Goal: Find specific page/section: Find specific page/section

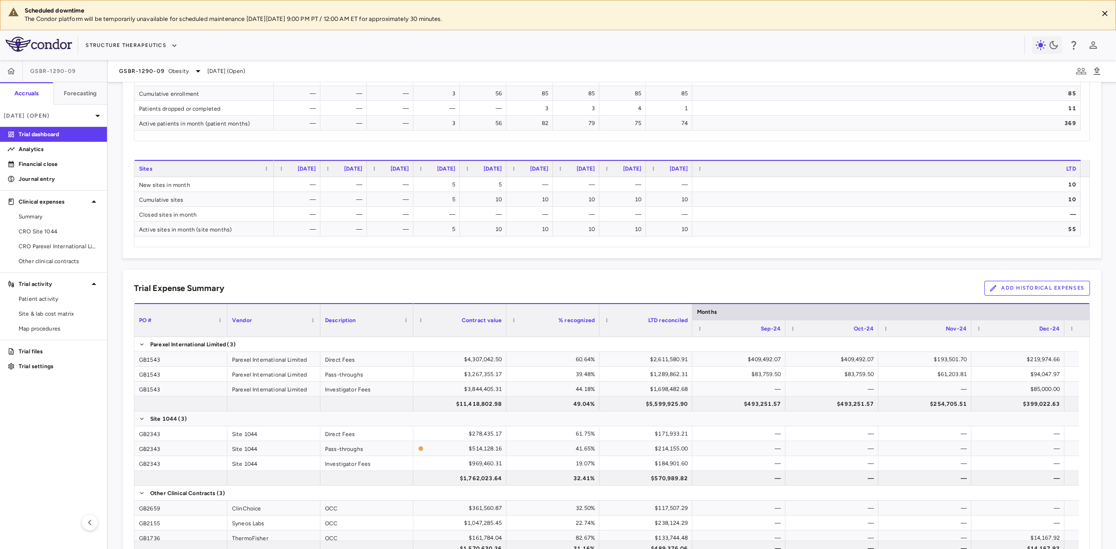
scroll to position [58, 0]
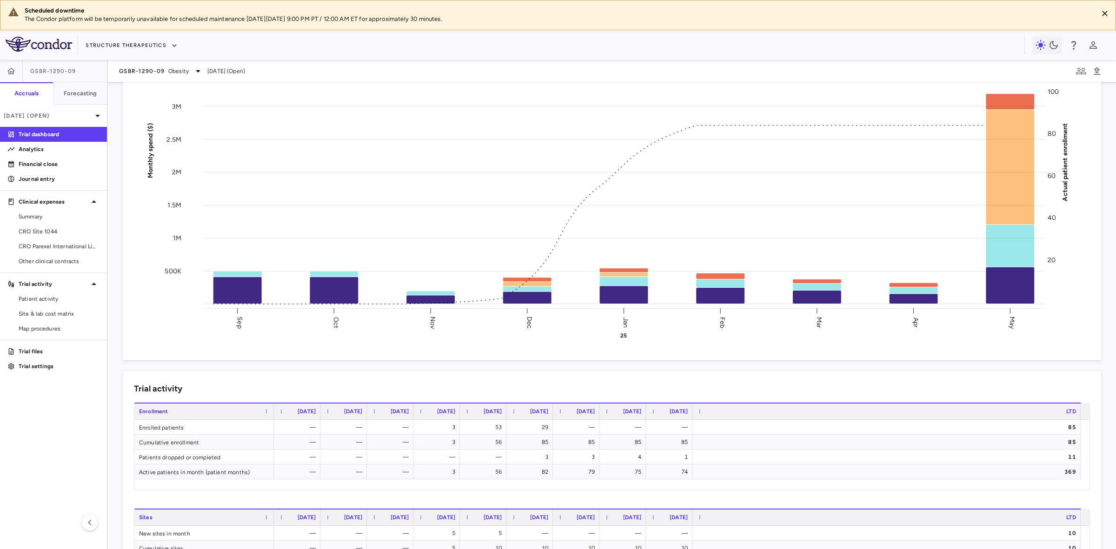
drag, startPoint x: 64, startPoint y: 245, endPoint x: 182, endPoint y: 245, distance: 118.1
click at [64, 245] on span "CRO Parexel International Limited" at bounding box center [59, 246] width 81 height 8
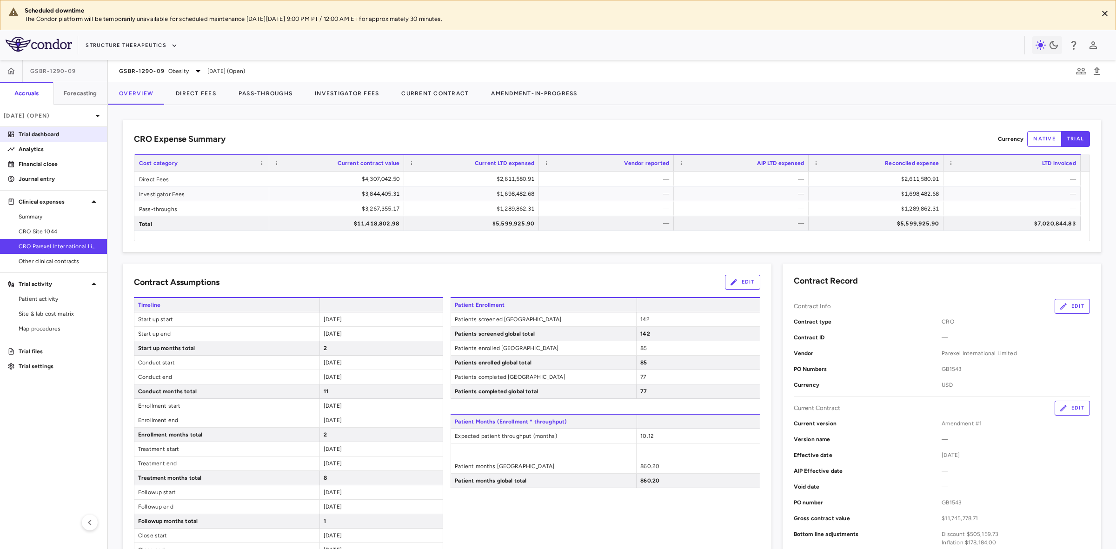
click at [59, 136] on p "Trial dashboard" at bounding box center [59, 134] width 81 height 8
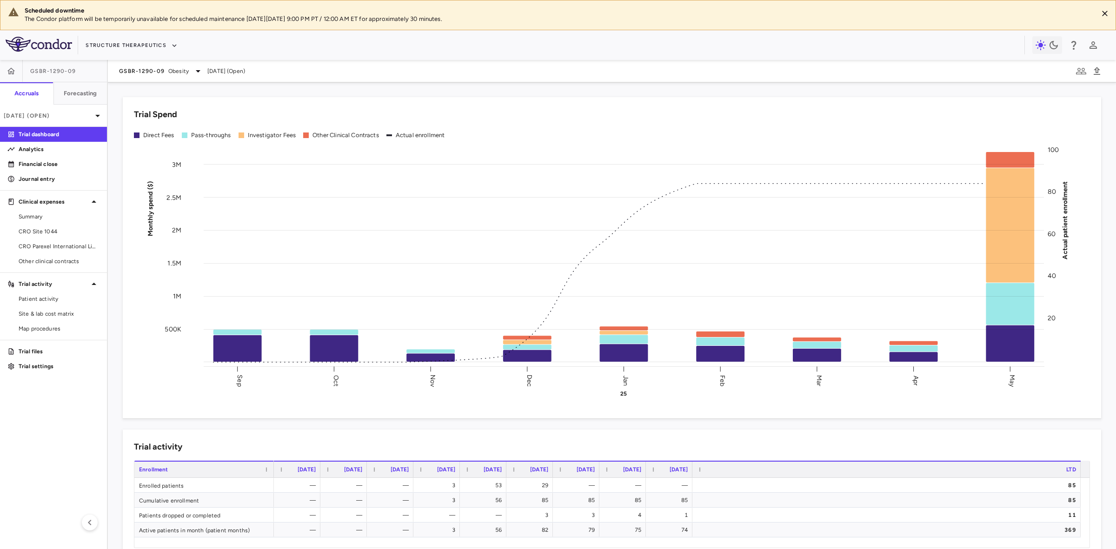
click at [66, 424] on aside "GSBR-1290-09 Accruals Forecasting [DATE] (Open) Trial dashboard Analytics Finan…" at bounding box center [54, 304] width 108 height 489
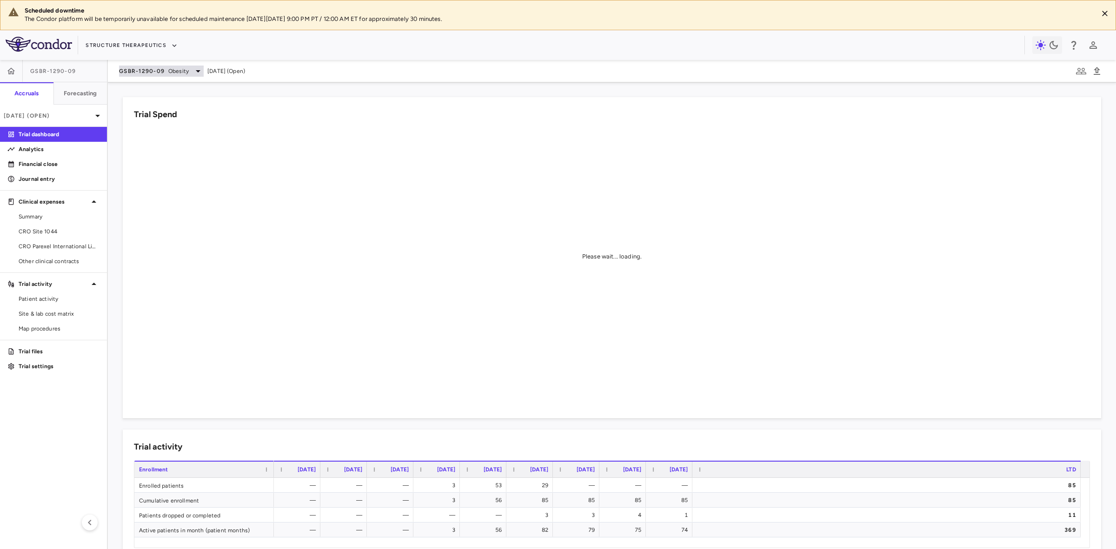
click at [171, 69] on div "GSBR-1290-09 Obesity [DATE] (Open)" at bounding box center [612, 71] width 1008 height 22
click at [191, 73] on div "GSBR-1290-09 Obesity" at bounding box center [161, 71] width 85 height 11
click at [180, 117] on p "GSBR-1290-06 • Obesity" at bounding box center [181, 113] width 91 height 8
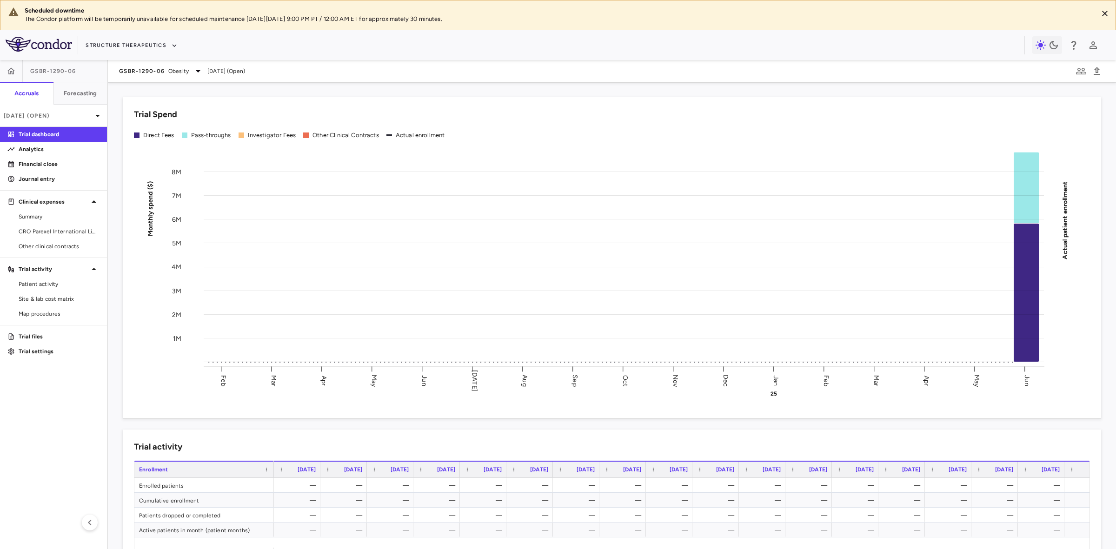
click at [71, 299] on div "Scheduled downtime The Condor platform will be temporarily unavailable for sche…" at bounding box center [558, 274] width 1116 height 549
click at [73, 299] on span "Site & lab cost matrix" at bounding box center [59, 299] width 81 height 8
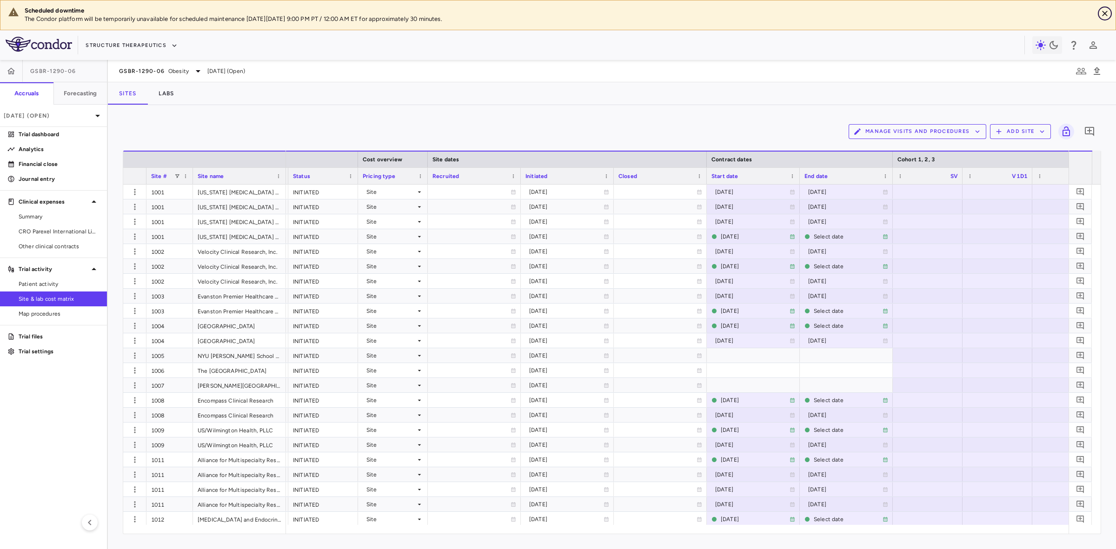
click at [1107, 12] on icon "Close" at bounding box center [1104, 13] width 9 height 9
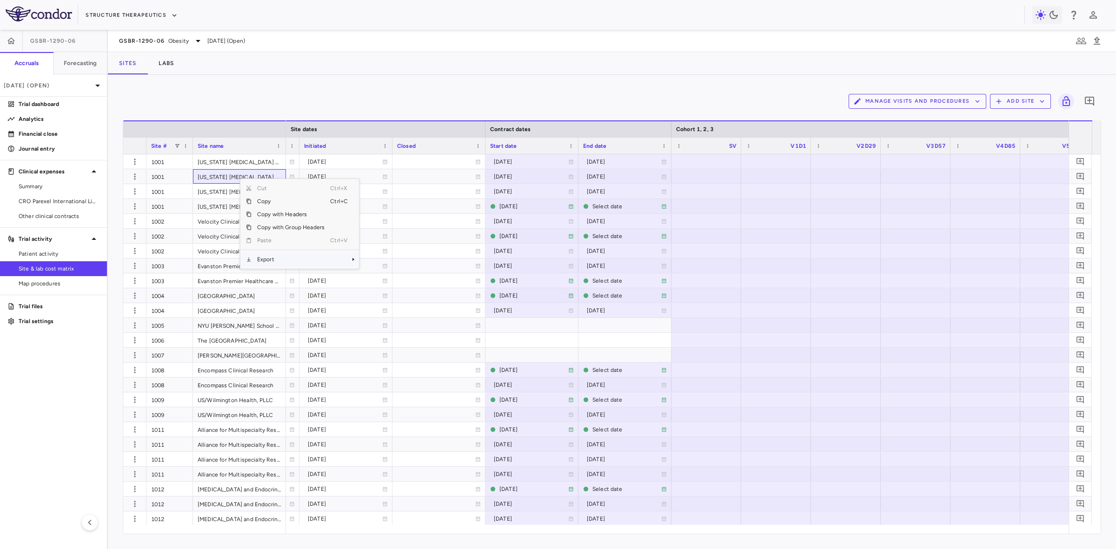
click at [284, 262] on span "Export" at bounding box center [291, 259] width 79 height 13
click at [387, 279] on span "Excel Export" at bounding box center [390, 275] width 44 height 13
drag, startPoint x: 538, startPoint y: 143, endPoint x: 570, endPoint y: 273, distance: 133.4
click at [538, 143] on div "Start date" at bounding box center [527, 146] width 75 height 12
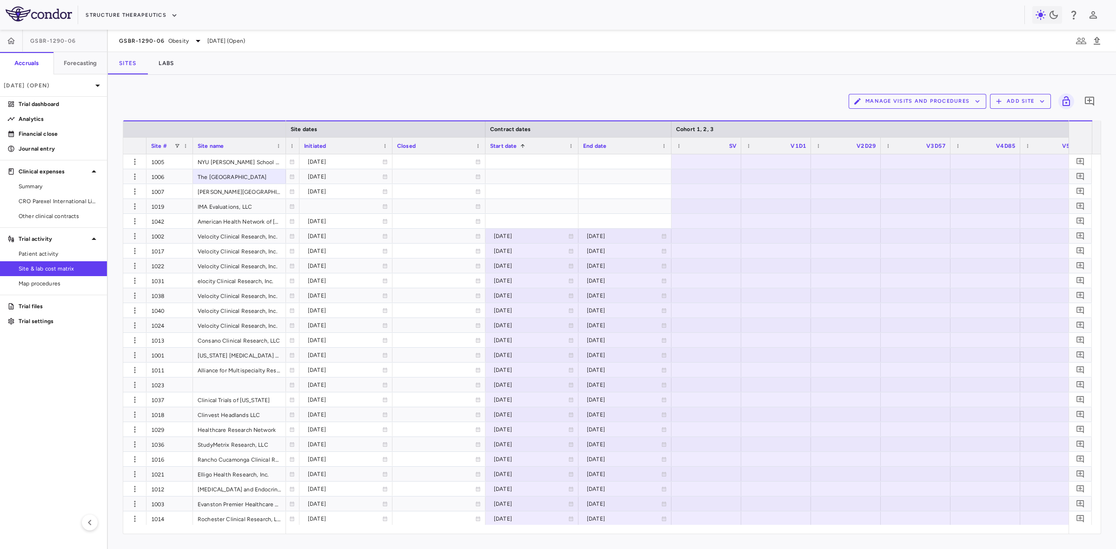
click at [161, 146] on span "Site #" at bounding box center [159, 146] width 16 height 7
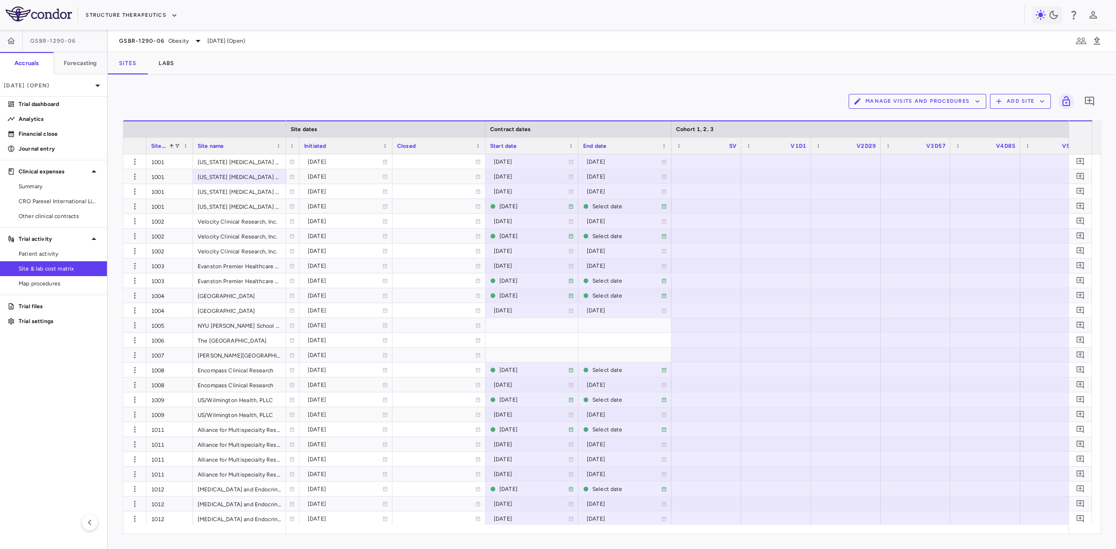
click at [535, 146] on div "Start date" at bounding box center [527, 146] width 75 height 12
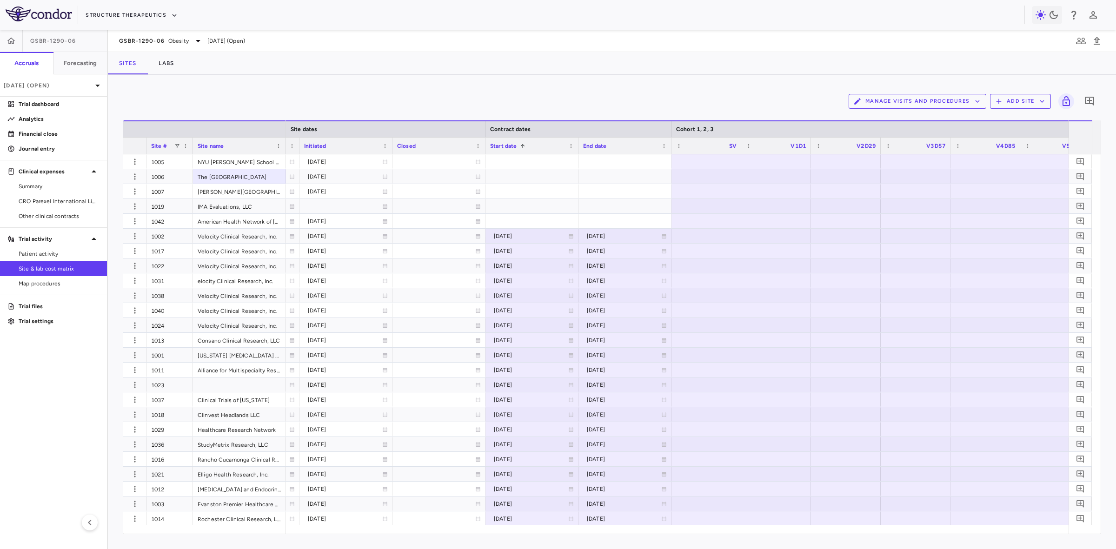
click at [165, 143] on span "Site #" at bounding box center [159, 146] width 16 height 7
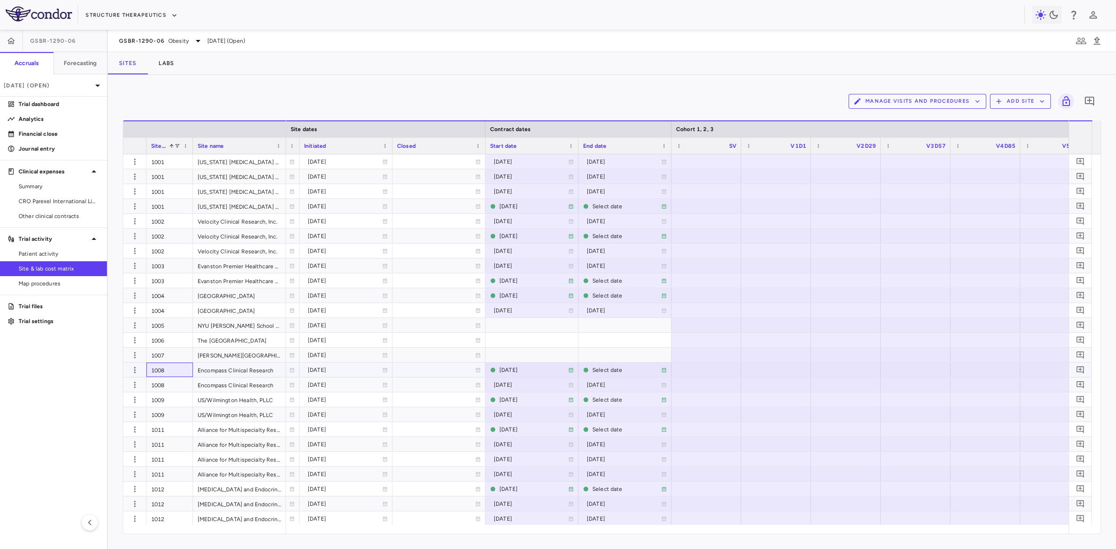
click at [157, 372] on div "1008" at bounding box center [169, 370] width 46 height 14
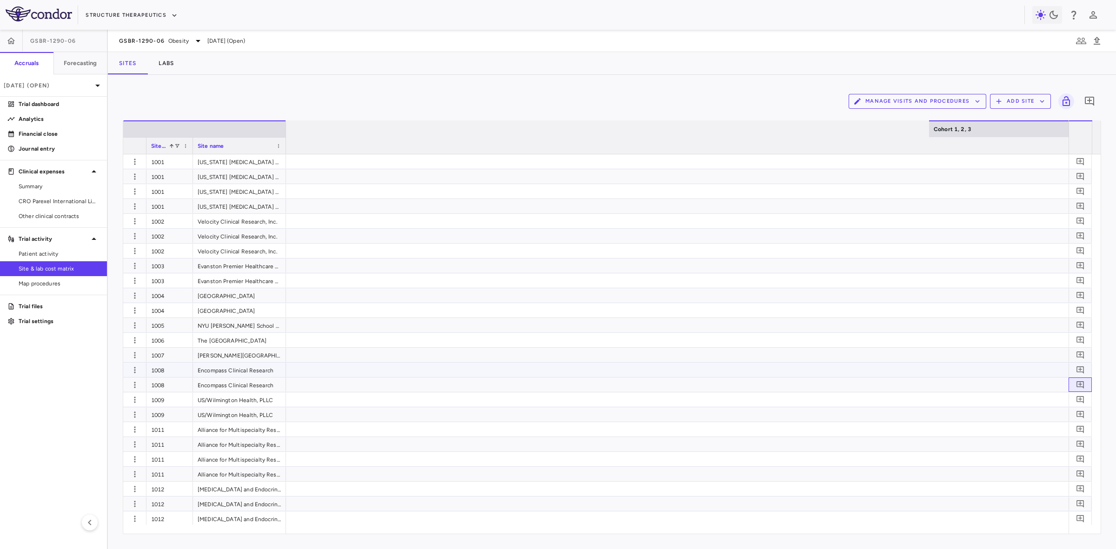
scroll to position [0, 1598]
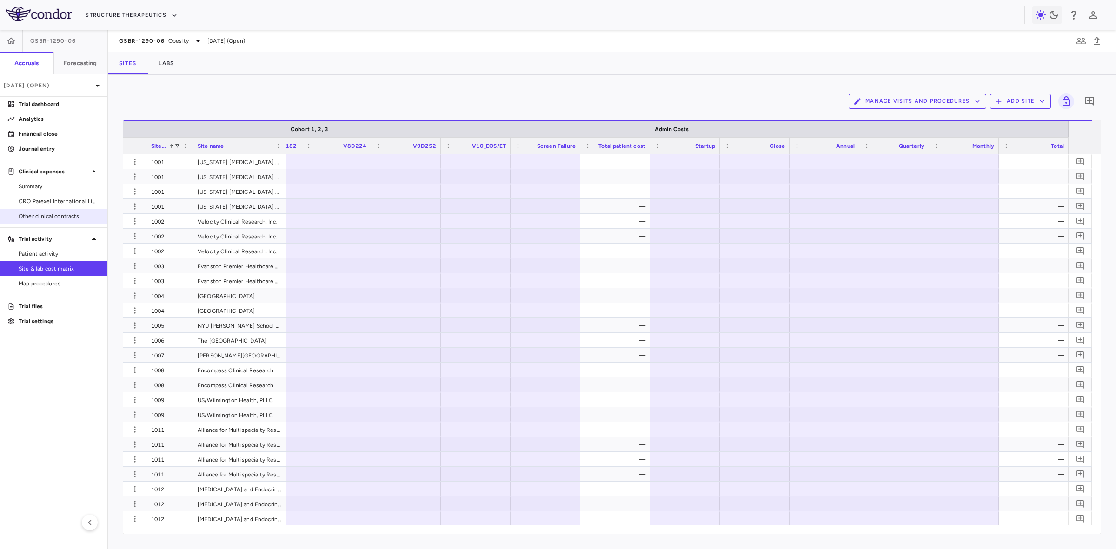
click at [55, 219] on link "Other clinical contracts" at bounding box center [53, 216] width 107 height 14
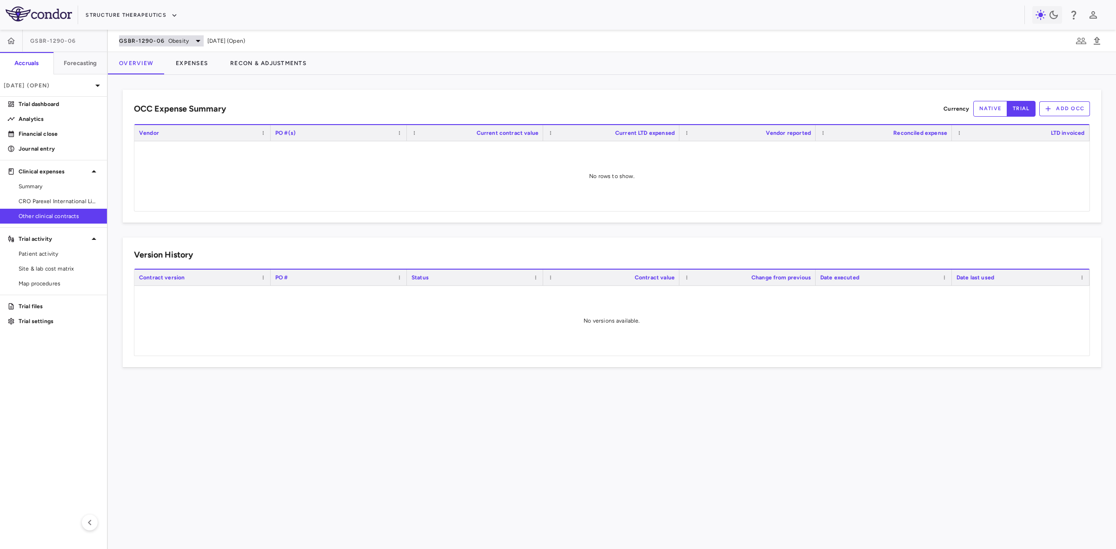
click at [178, 40] on span "Obesity" at bounding box center [178, 41] width 20 height 8
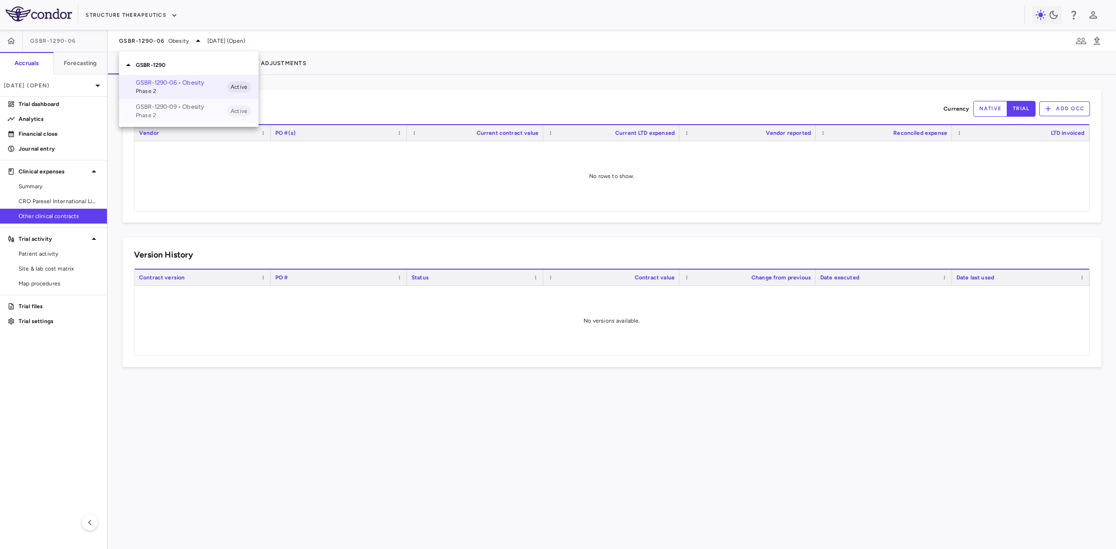
click at [171, 107] on p "GSBR-1290-09 • Obesity" at bounding box center [181, 107] width 91 height 8
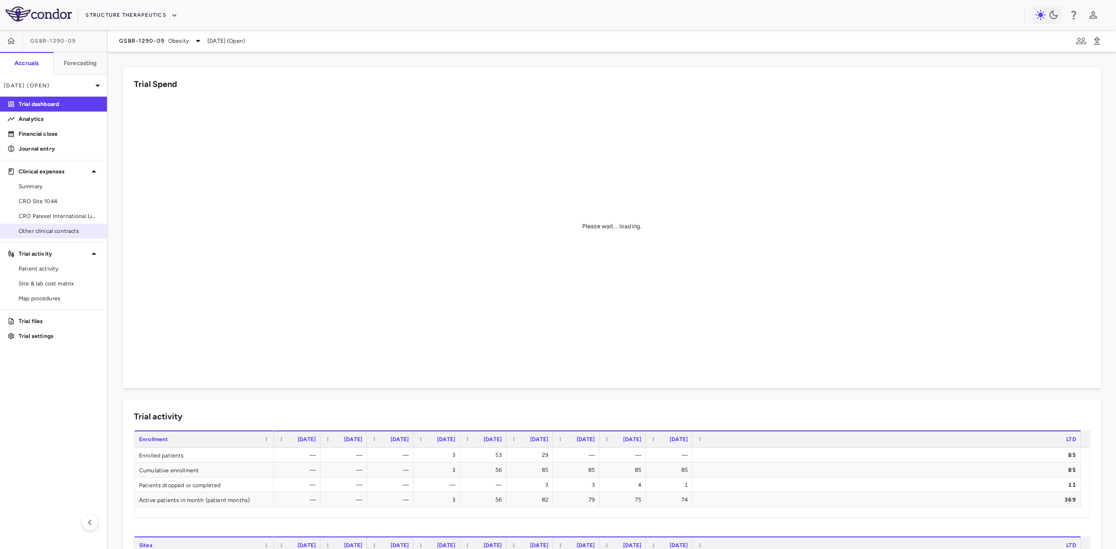
click at [54, 232] on span "Other clinical contracts" at bounding box center [59, 231] width 81 height 8
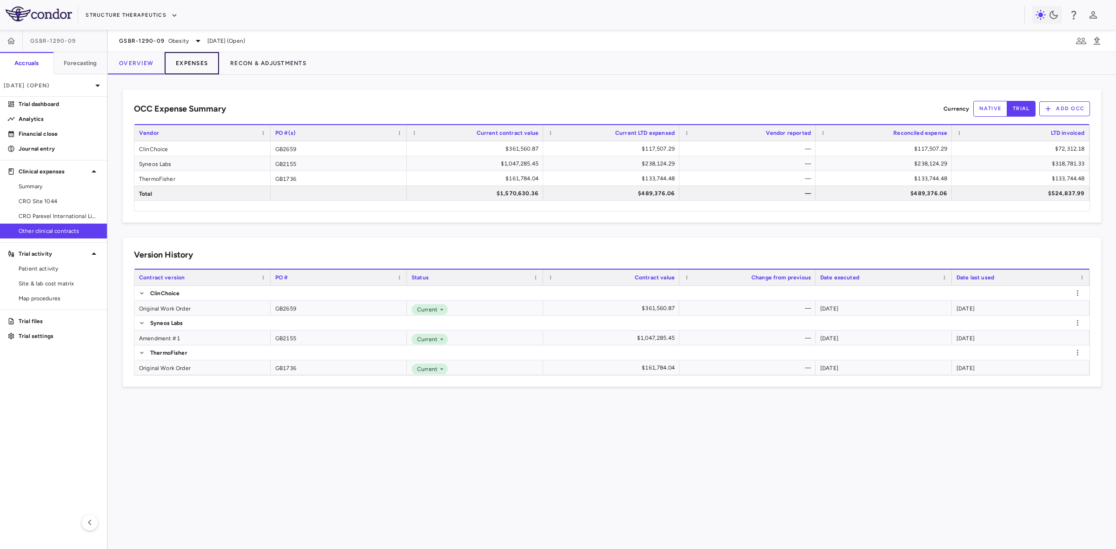
click at [191, 64] on button "Expenses" at bounding box center [192, 63] width 54 height 22
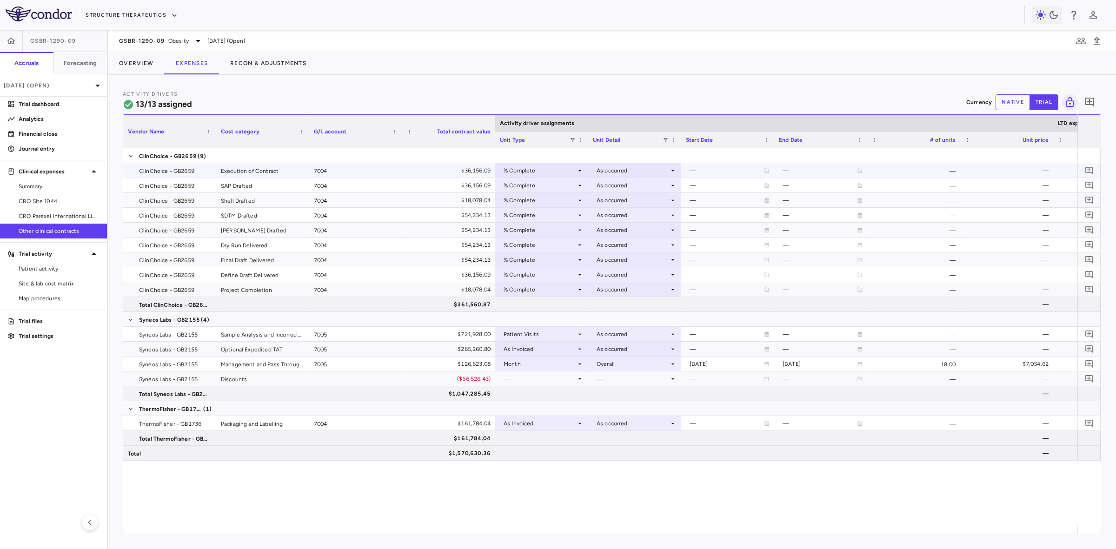
click at [269, 166] on div "Execution of Contract" at bounding box center [262, 170] width 93 height 14
click at [259, 198] on div "Shell Drafted" at bounding box center [262, 200] width 93 height 14
click at [259, 253] on div "Final Draft Delivered" at bounding box center [262, 259] width 93 height 14
click at [260, 296] on div "ClinChoice - GB2659 (9) ClinChoice - GB2659 Execution of Contract ClinChoice - …" at bounding box center [216, 304] width 186 height 312
click at [272, 280] on div "Define Draft Delivered" at bounding box center [262, 274] width 93 height 14
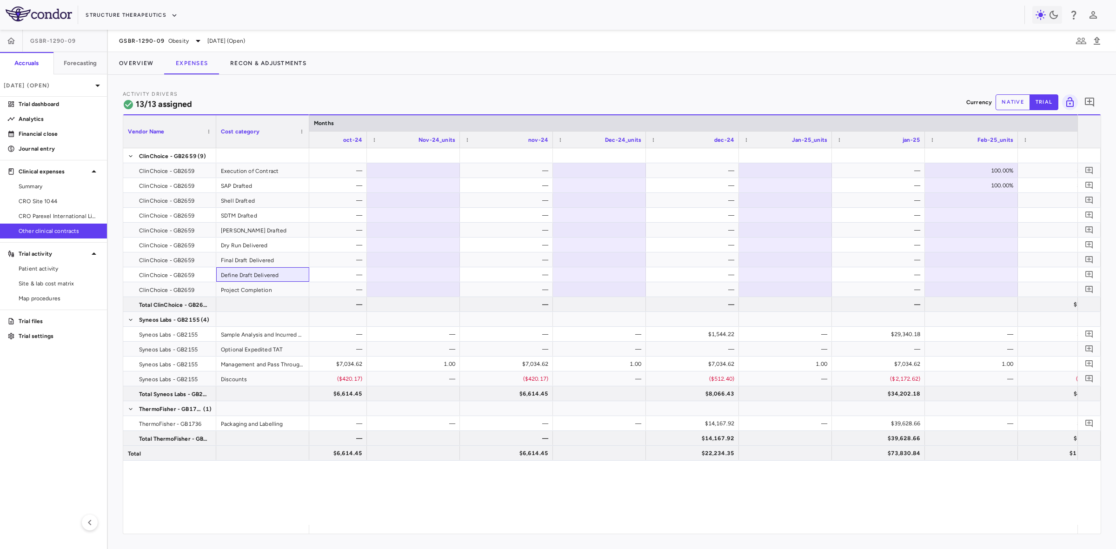
scroll to position [0, 1315]
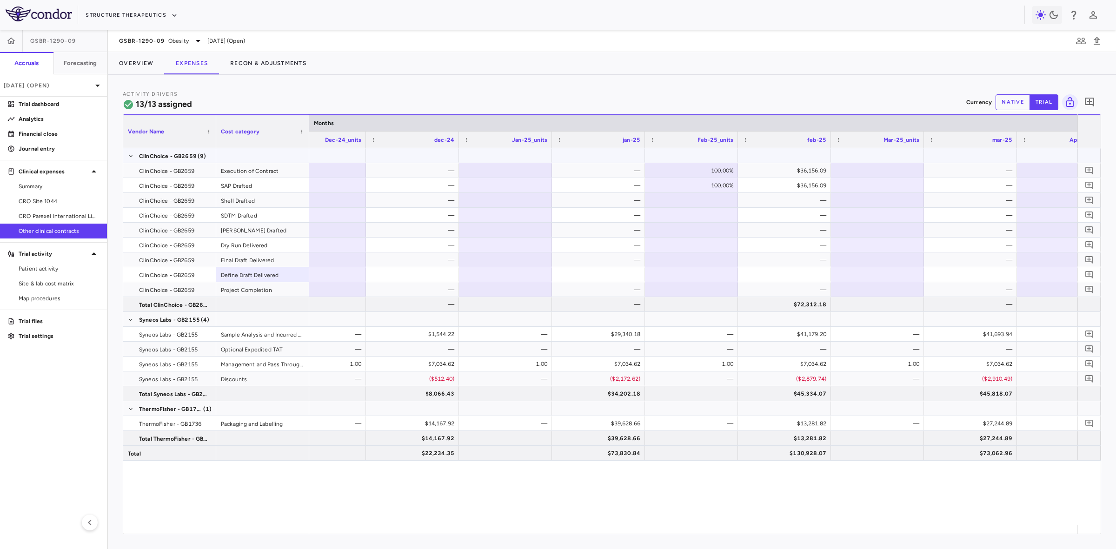
drag, startPoint x: 695, startPoint y: 160, endPoint x: 694, endPoint y: 167, distance: 7.0
click at [695, 159] on div at bounding box center [692, 155] width 84 height 13
click at [696, 169] on div "100.00%" at bounding box center [693, 170] width 80 height 15
click at [696, 169] on input "****" at bounding box center [698, 171] width 78 height 15
click at [723, 182] on div "100.00%" at bounding box center [693, 185] width 80 height 15
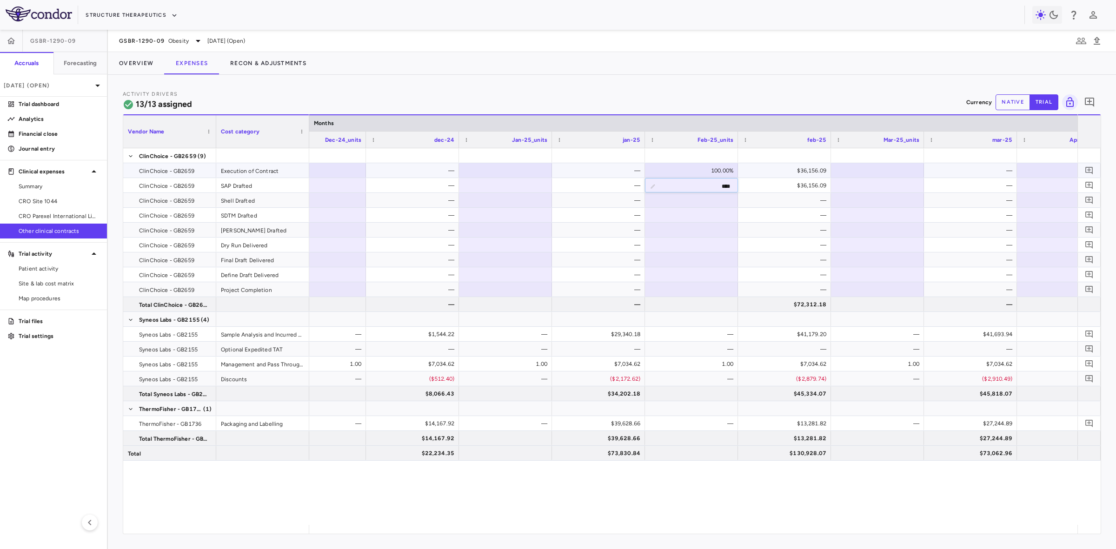
click at [778, 168] on div "$36,156.09" at bounding box center [786, 170] width 80 height 15
click at [886, 165] on div at bounding box center [878, 170] width 84 height 13
click at [721, 180] on div "100.00%" at bounding box center [693, 185] width 80 height 15
click at [781, 212] on div "—" at bounding box center [786, 215] width 80 height 15
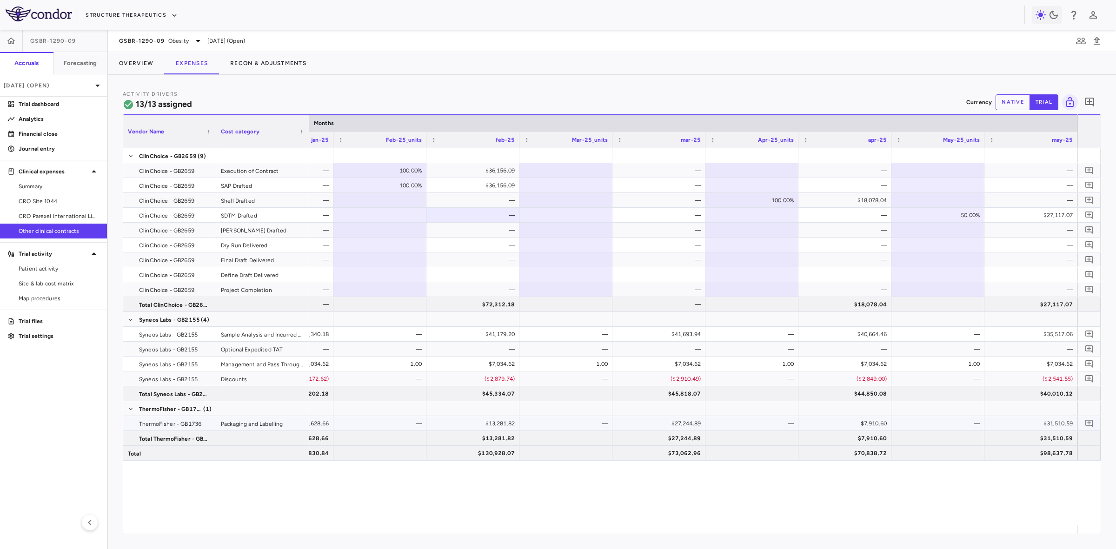
click at [177, 420] on span "ThermoFisher - GB1736" at bounding box center [170, 424] width 62 height 15
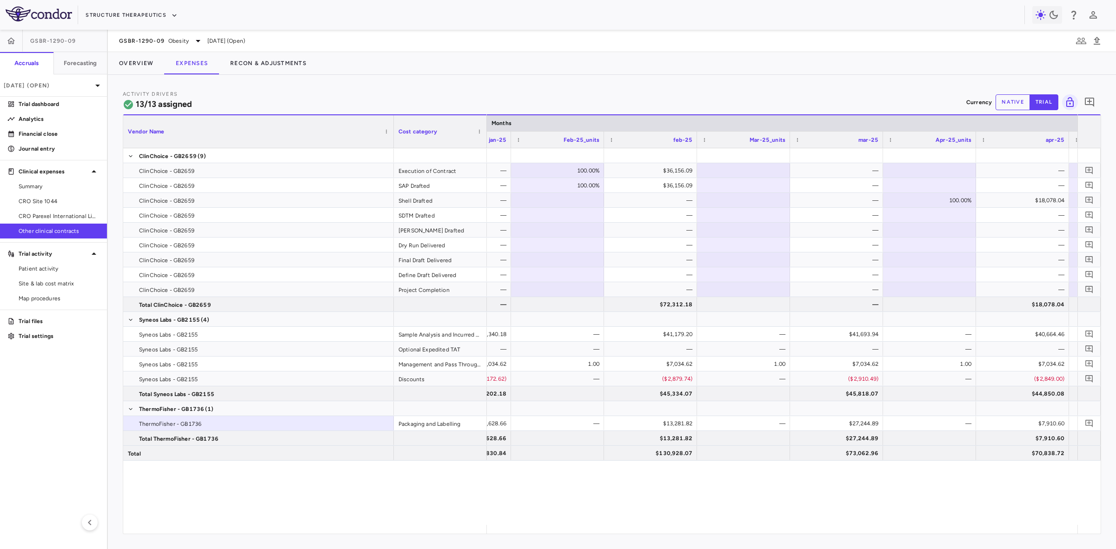
drag, startPoint x: 216, startPoint y: 121, endPoint x: 394, endPoint y: 142, distance: 178.9
click at [394, 142] on div "Vendor Name Cost category" at bounding box center [305, 139] width 364 height 17
click at [428, 424] on div "Packaging and Labelling" at bounding box center [440, 423] width 93 height 14
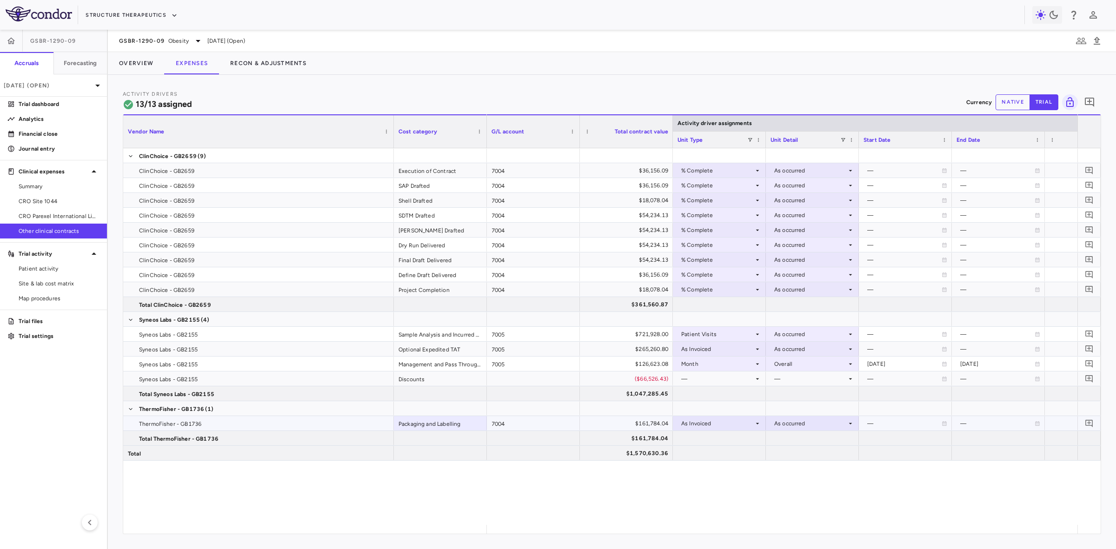
click at [540, 422] on div "7004" at bounding box center [533, 423] width 93 height 14
drag, startPoint x: 210, startPoint y: 421, endPoint x: 233, endPoint y: 420, distance: 23.3
click at [210, 420] on span "ThermoFisher - GB1736" at bounding box center [264, 424] width 250 height 15
click at [456, 422] on div "Packaging and Labelling" at bounding box center [440, 423] width 93 height 14
click at [551, 419] on div "7004" at bounding box center [533, 423] width 93 height 14
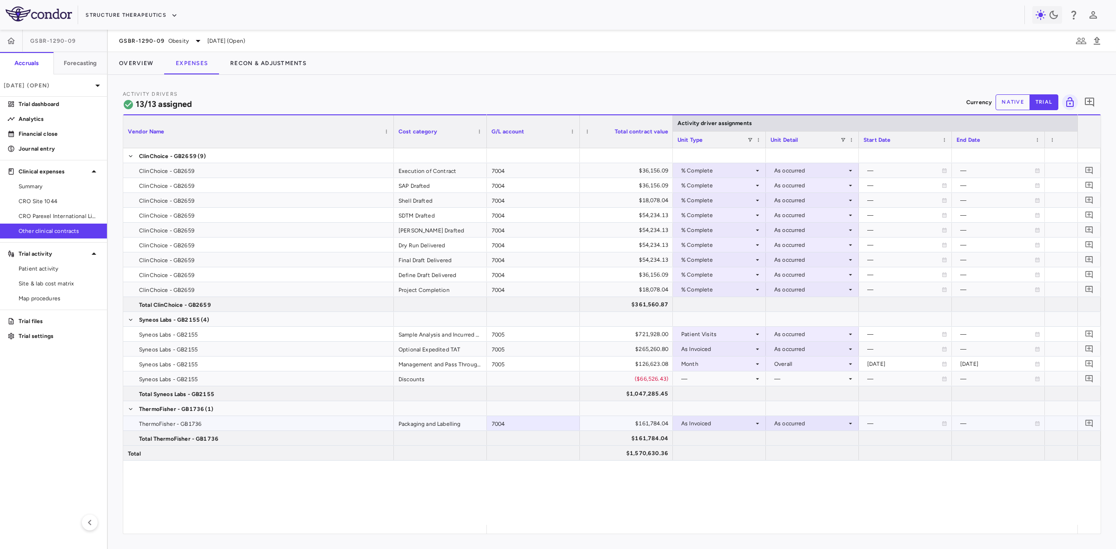
click at [652, 421] on div "$161,784.04" at bounding box center [628, 423] width 80 height 15
click at [214, 415] on div "ClinChoice - GB2659 (9) ClinChoice - GB2659 Execution of Contract ClinChoice - …" at bounding box center [305, 304] width 364 height 312
click at [634, 420] on div "$161,784.04" at bounding box center [628, 423] width 80 height 15
click at [454, 415] on div at bounding box center [440, 408] width 93 height 14
click at [236, 435] on span "Total ThermoFisher - GB1736" at bounding box center [264, 438] width 250 height 15
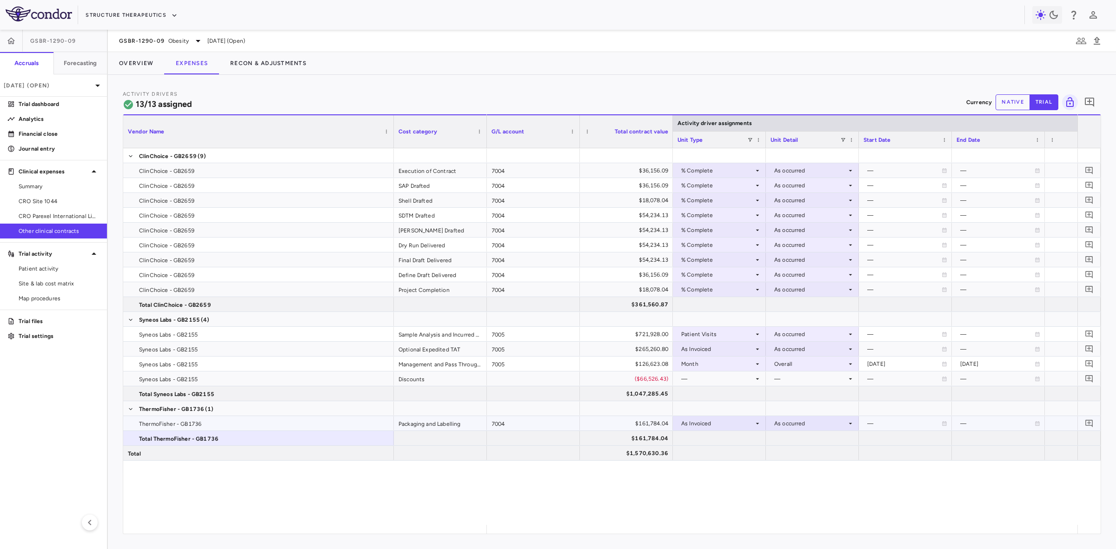
click at [208, 425] on span "ThermoFisher - GB1736" at bounding box center [264, 424] width 250 height 15
click at [167, 151] on span "ClinChoice - GB2659" at bounding box center [168, 156] width 58 height 15
click at [193, 410] on span "ThermoFisher - GB1736" at bounding box center [171, 409] width 65 height 15
click at [174, 318] on span "Syneos Labs - GB2155" at bounding box center [169, 319] width 61 height 15
click at [171, 15] on icon "button" at bounding box center [174, 15] width 8 height 8
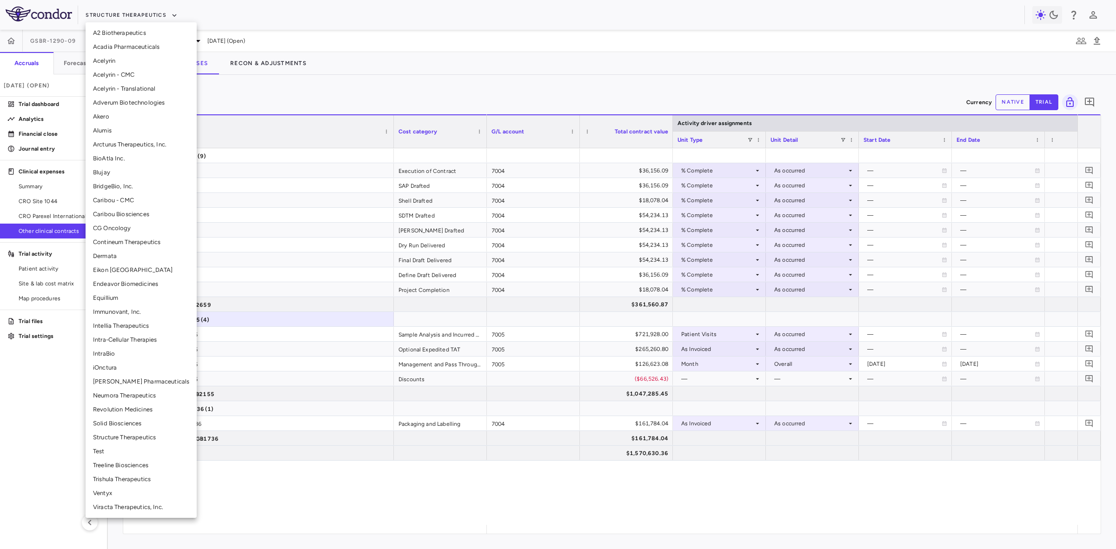
click at [140, 144] on li "Arcturus Therapeutics, Inc." at bounding box center [141, 145] width 111 height 14
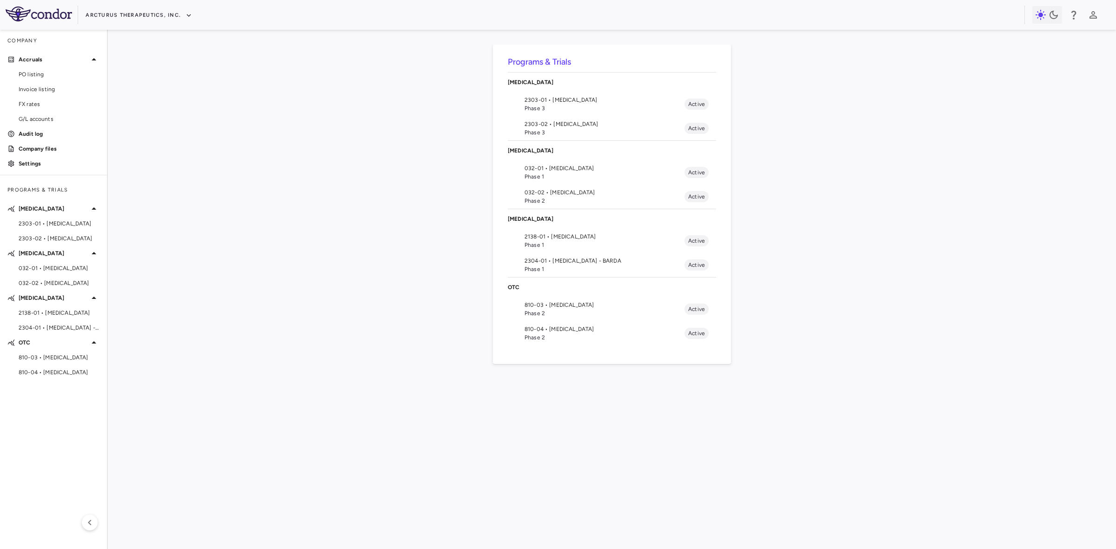
click at [559, 171] on span "032-01 • [MEDICAL_DATA]" at bounding box center [604, 168] width 160 height 8
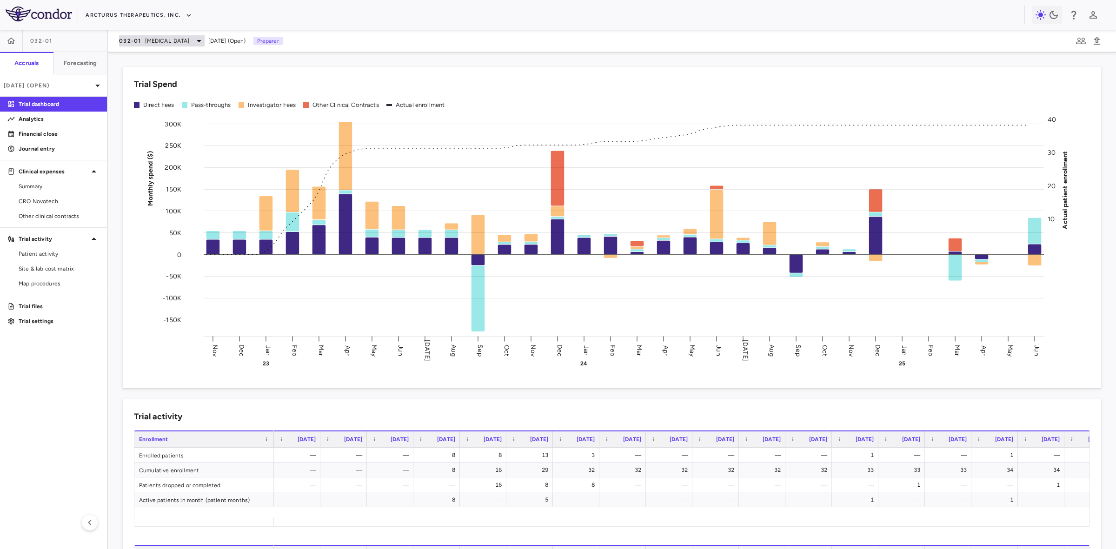
click at [164, 41] on span "[MEDICAL_DATA]" at bounding box center [167, 41] width 45 height 8
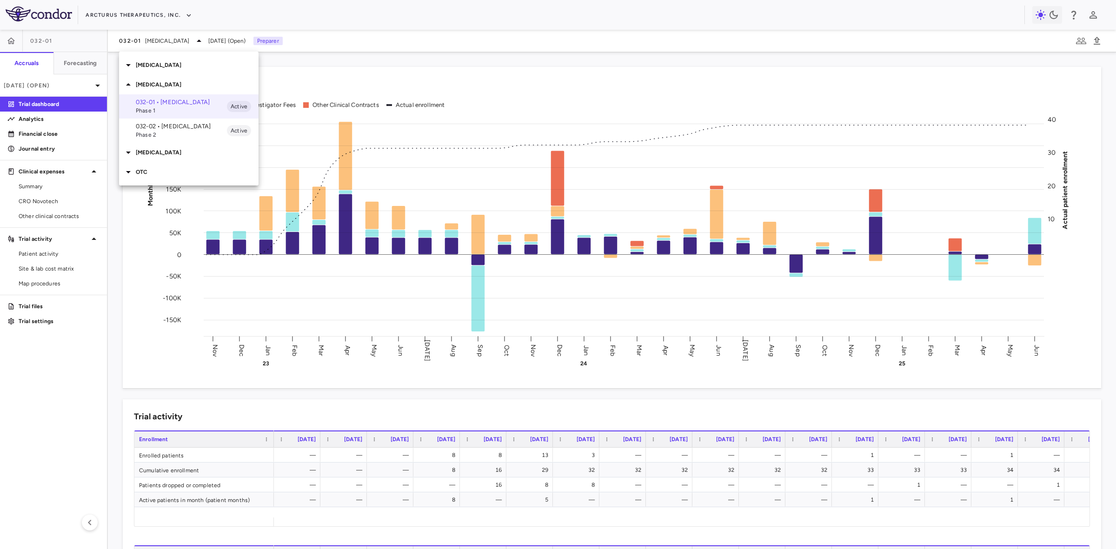
click at [168, 131] on span "Phase 2" at bounding box center [181, 135] width 91 height 8
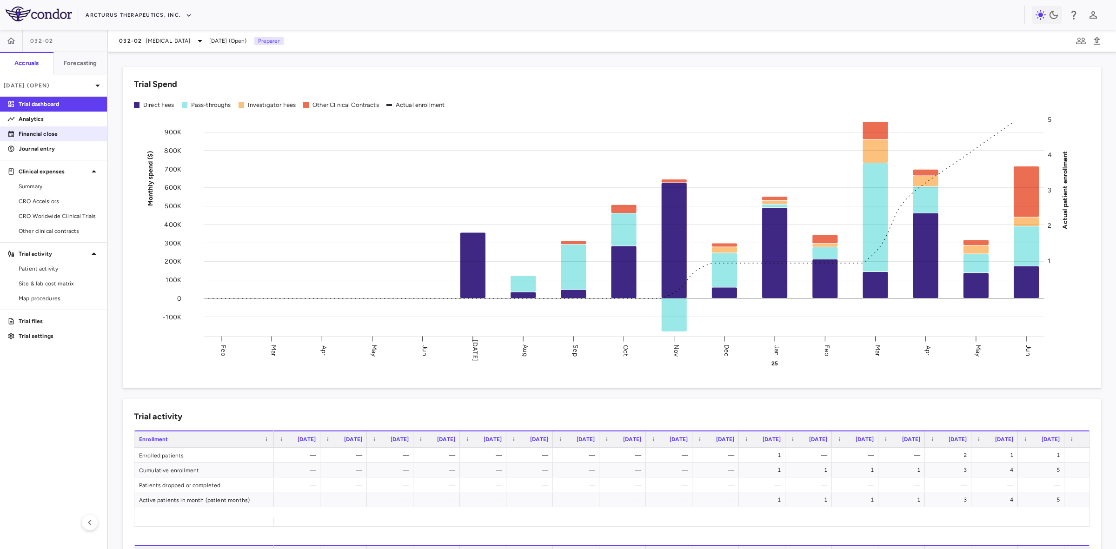
click at [51, 133] on p "Financial close" at bounding box center [59, 134] width 81 height 8
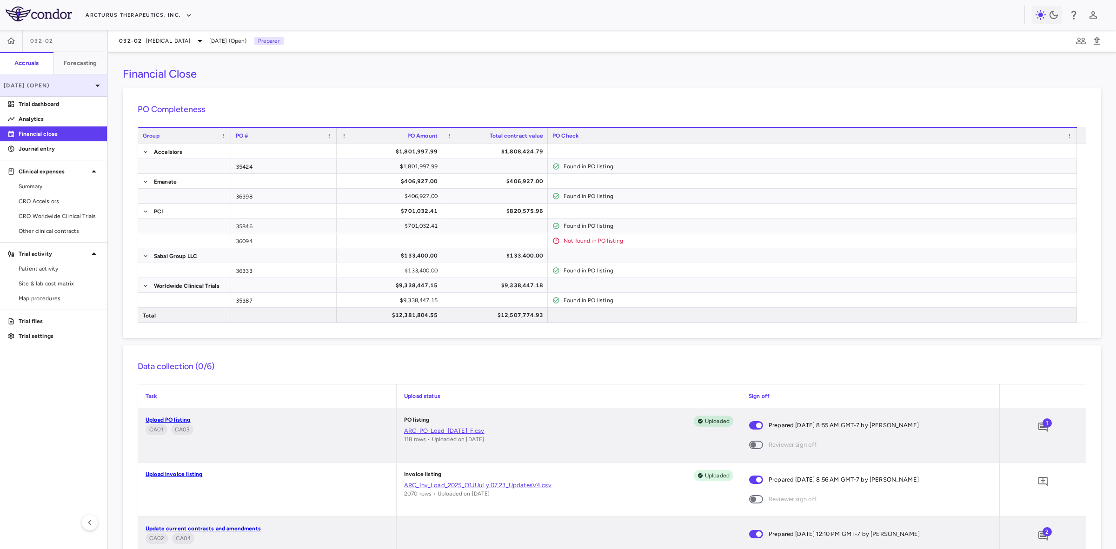
click at [66, 86] on p "[DATE] (Open)" at bounding box center [48, 85] width 88 height 8
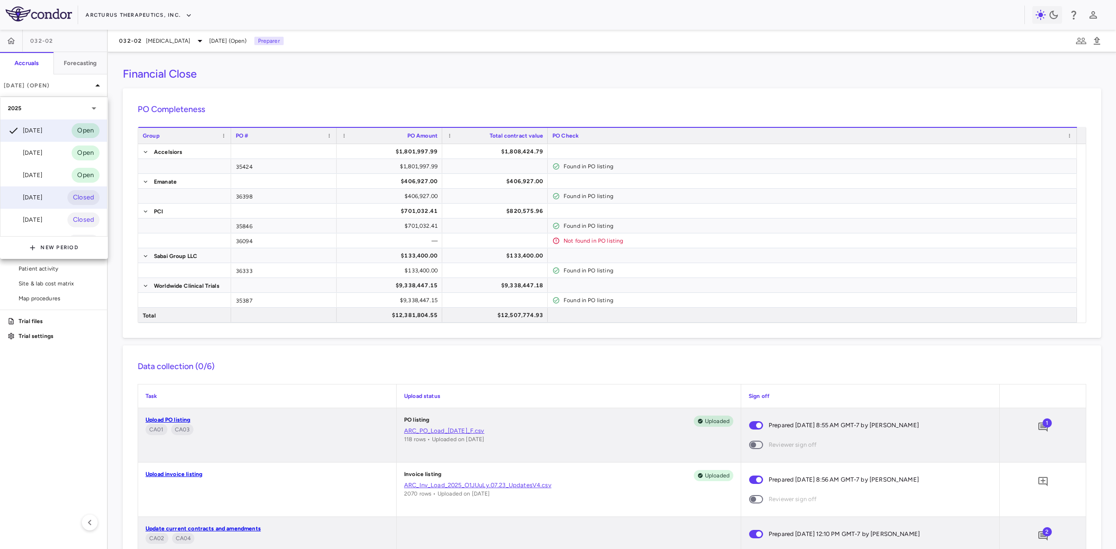
click at [56, 197] on div "[DATE] Closed" at bounding box center [53, 197] width 106 height 22
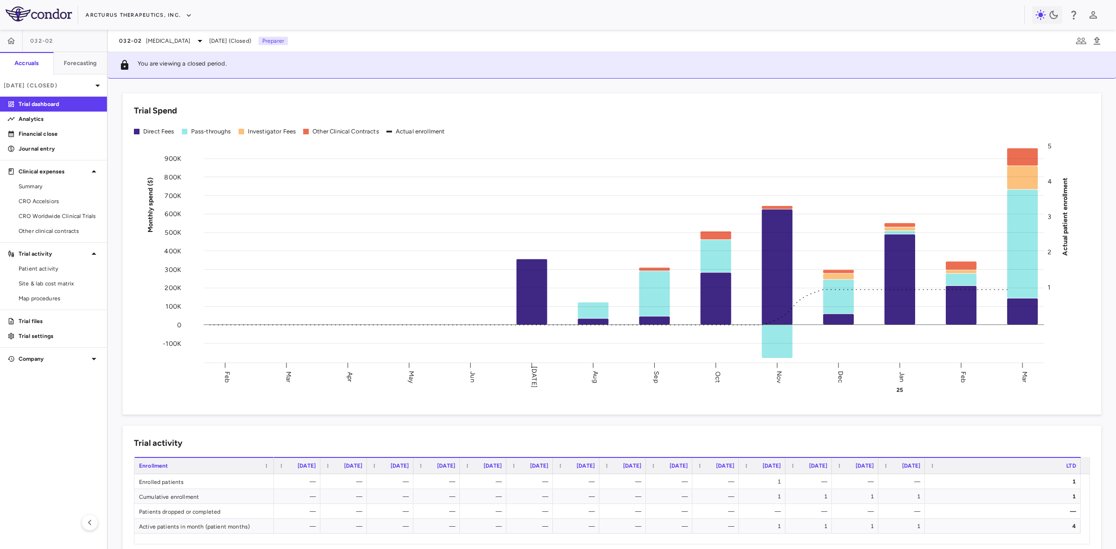
click at [131, 412] on div "Trial Spend Direct Fees Pass-throughs Investigator Fees Other Clinical Contract…" at bounding box center [612, 253] width 978 height 321
click at [6, 40] on button "button" at bounding box center [11, 41] width 22 height 22
